Goal: Find contact information

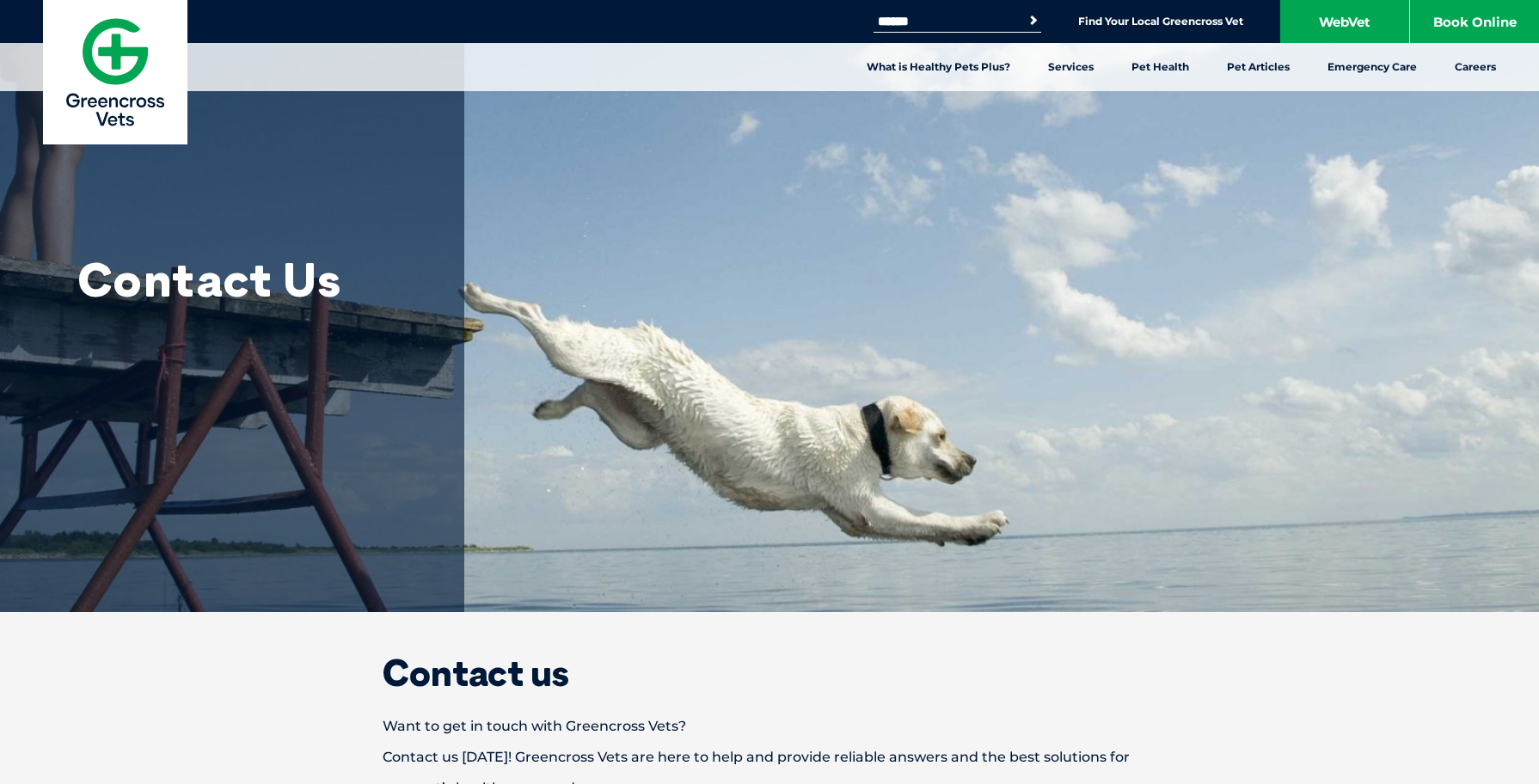
scroll to position [641, 0]
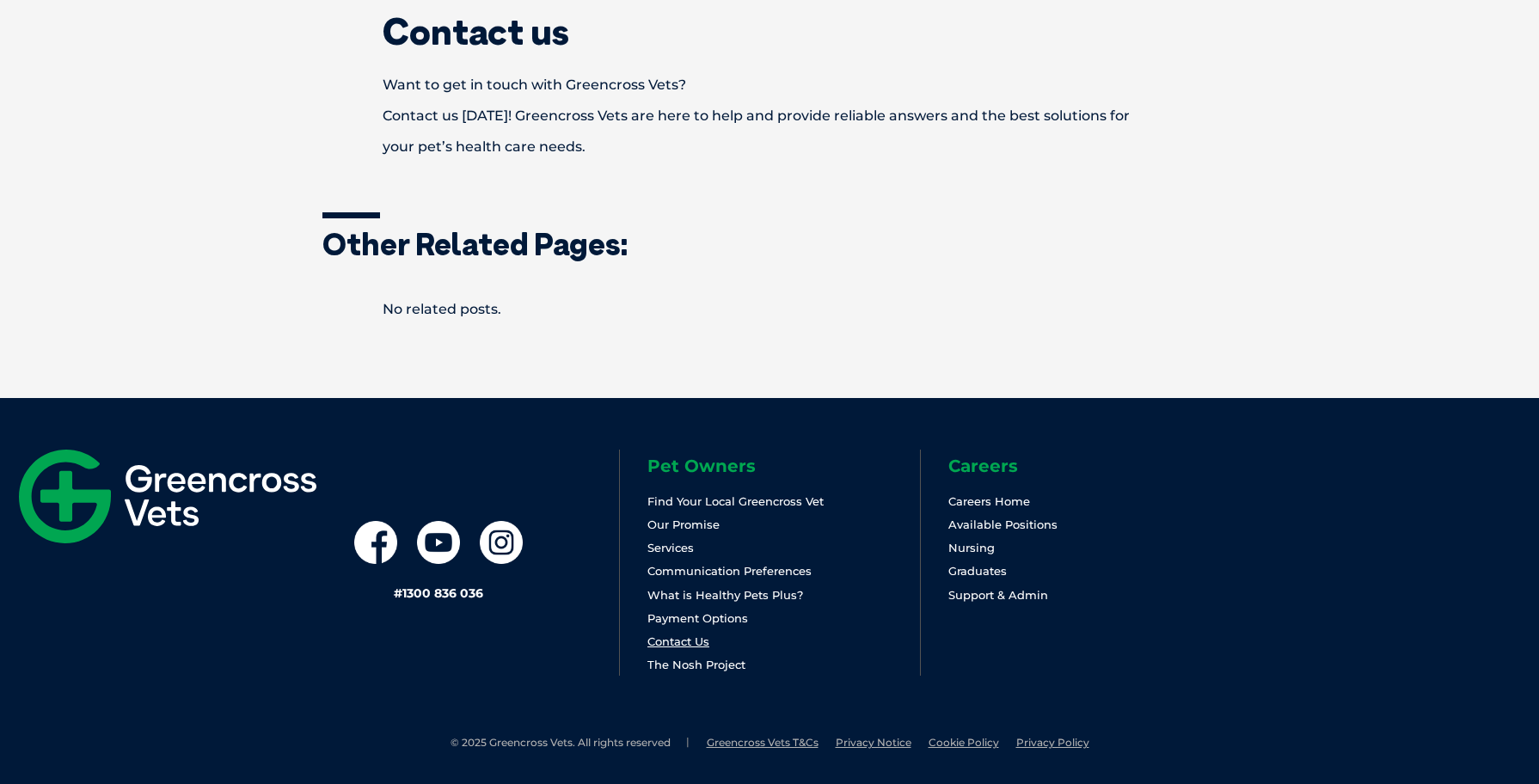
click at [677, 639] on link "Contact Us" at bounding box center [678, 641] width 62 height 14
